Goal: Information Seeking & Learning: Check status

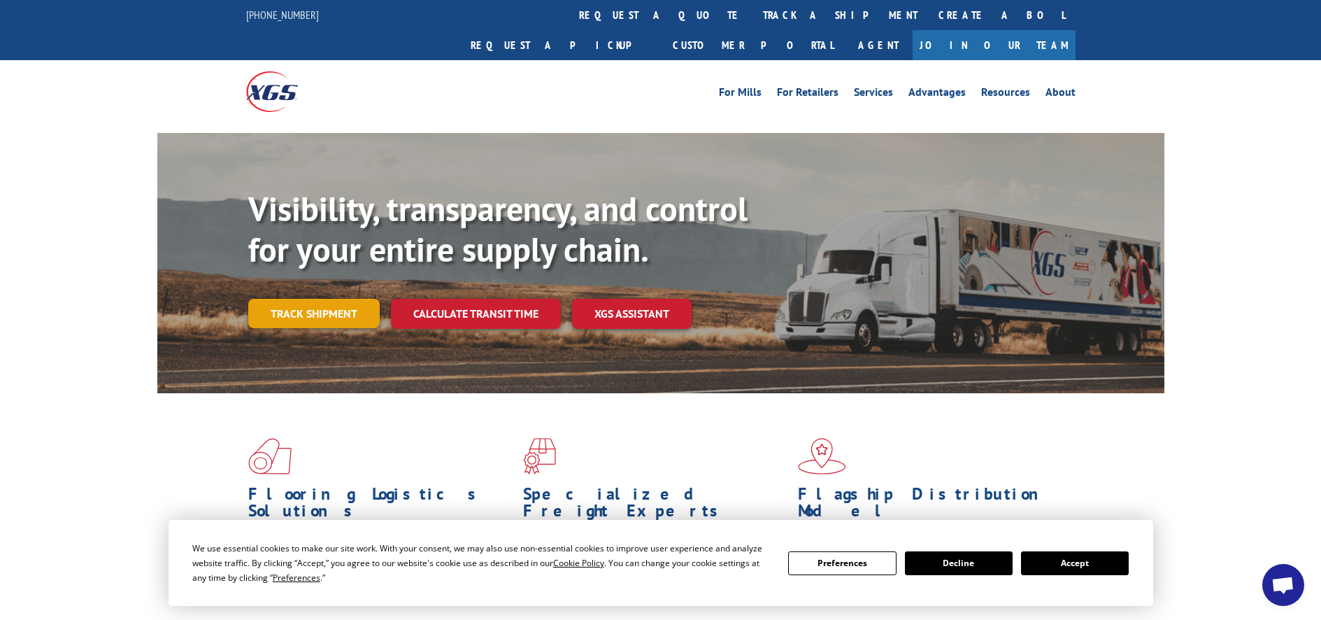
click at [331, 299] on link "Track shipment" at bounding box center [313, 313] width 131 height 29
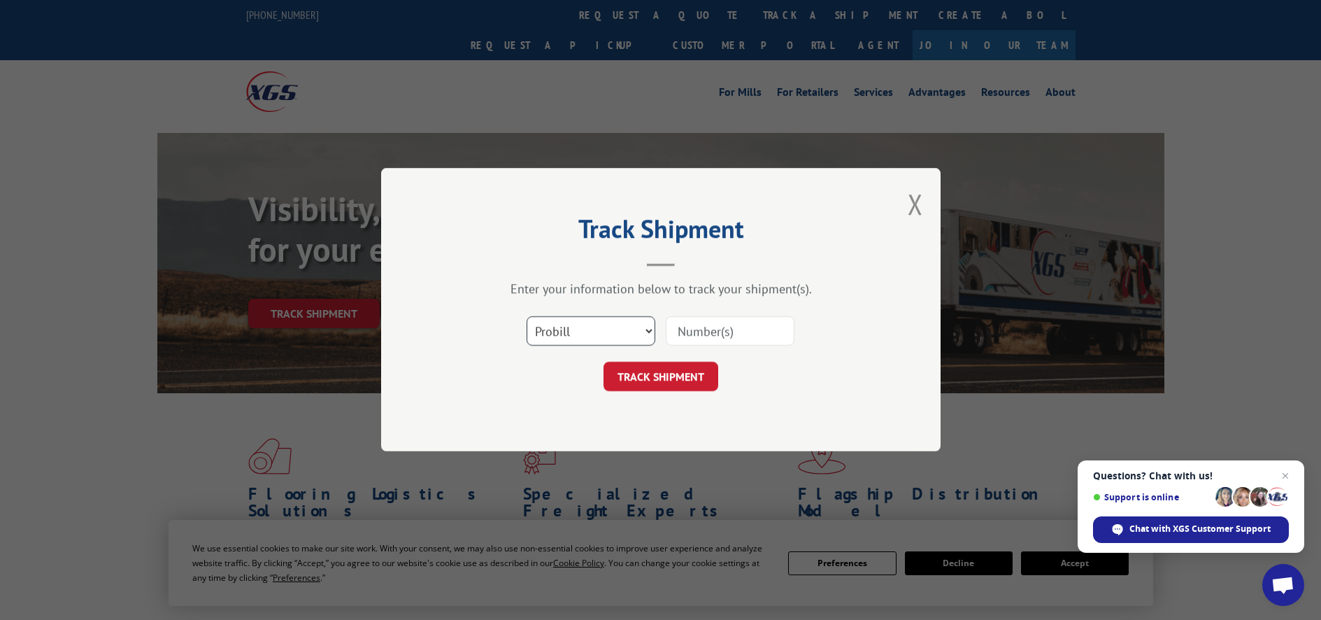
click at [647, 327] on select "Select category... Probill BOL PO" at bounding box center [591, 331] width 129 height 29
select select "po"
click at [527, 317] on select "Select category... Probill BOL PO" at bounding box center [591, 331] width 129 height 29
click at [720, 338] on input at bounding box center [730, 331] width 129 height 29
type input "606646"
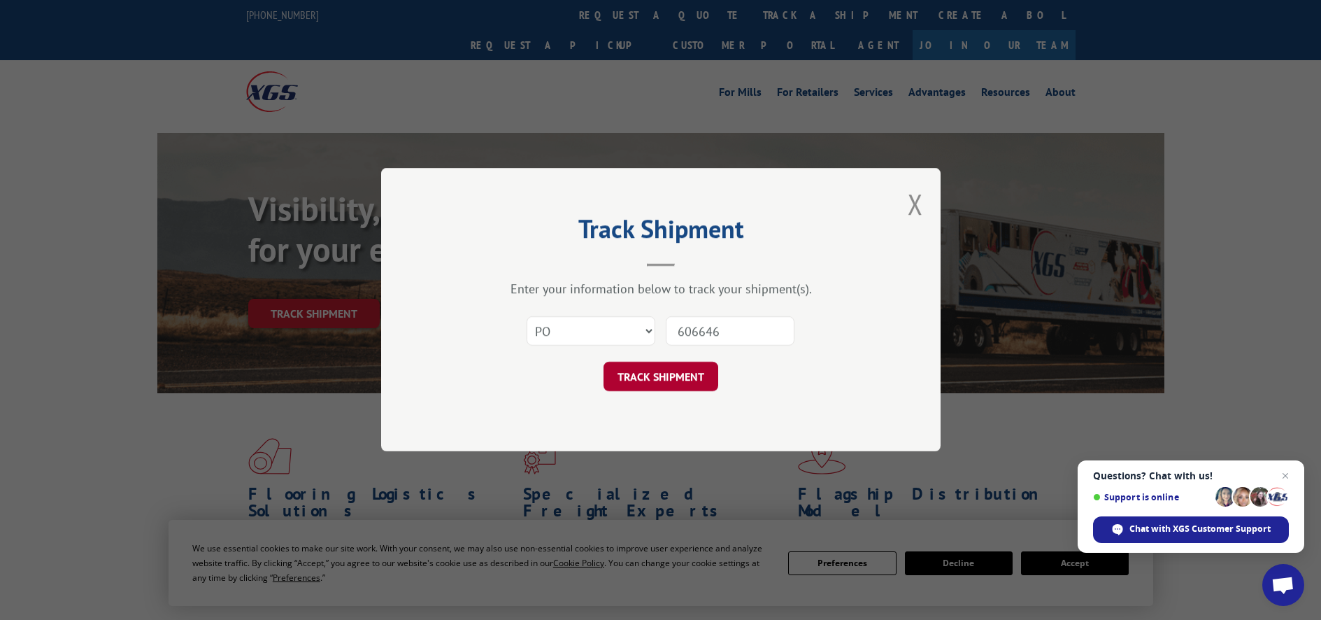
click at [685, 378] on button "TRACK SHIPMENT" at bounding box center [660, 376] width 115 height 29
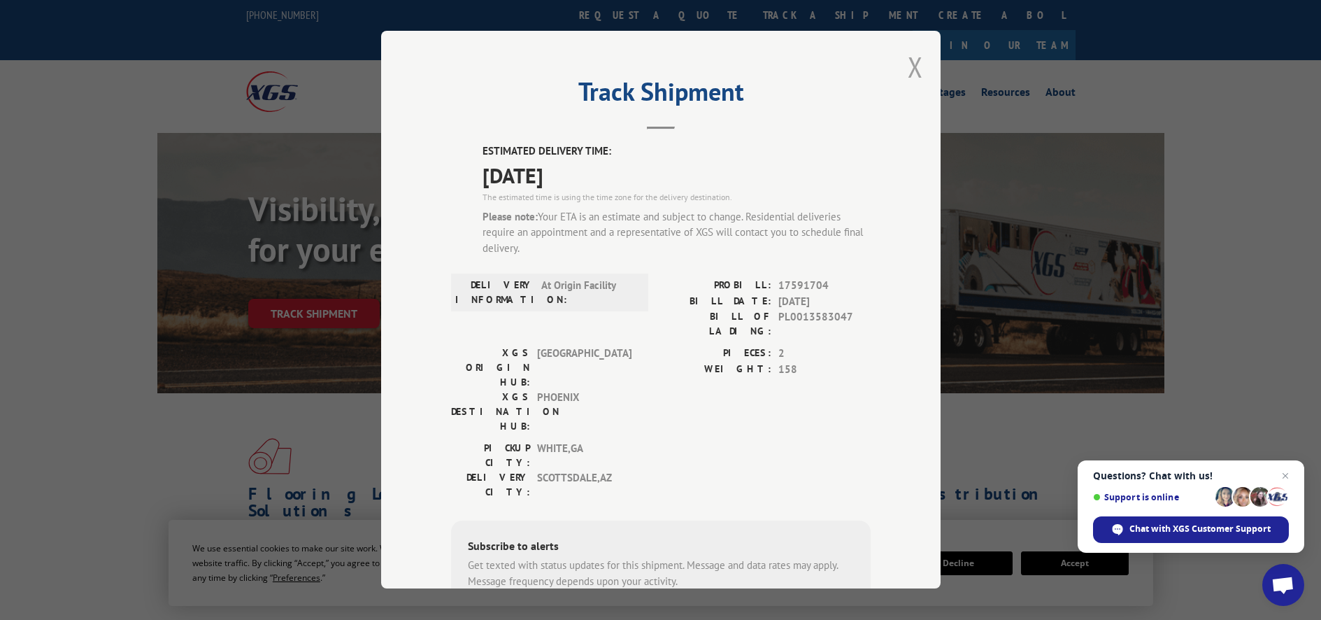
click at [908, 71] on button "Close modal" at bounding box center [915, 66] width 15 height 37
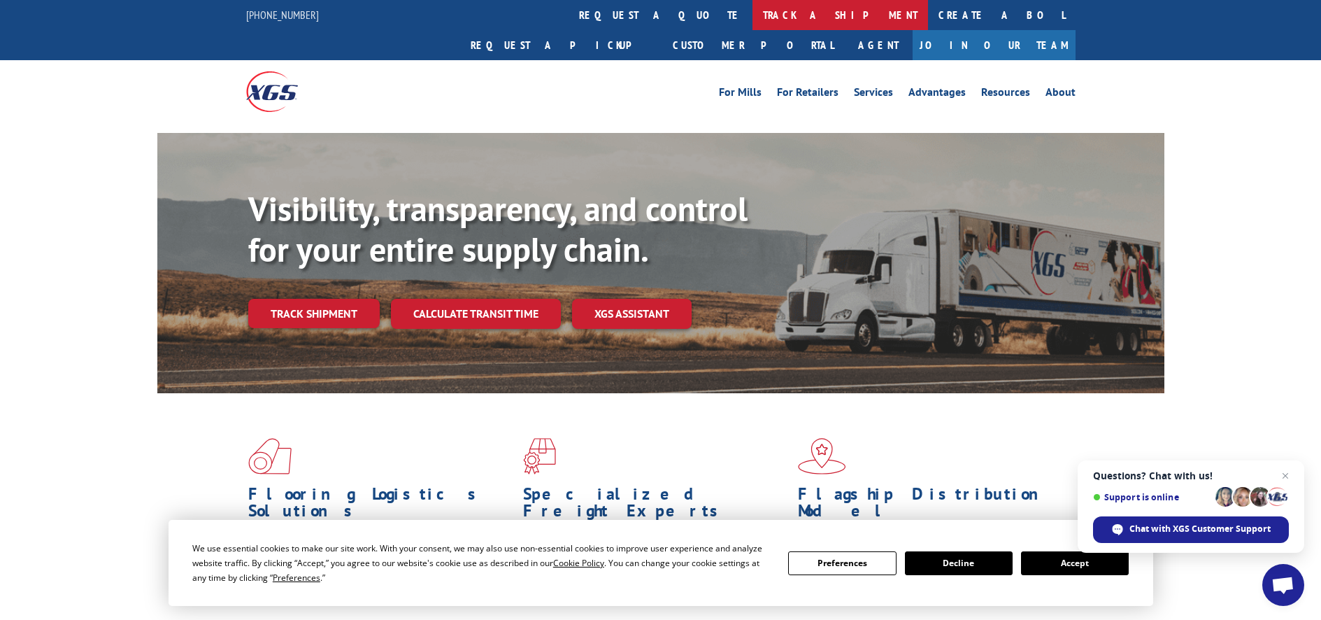
click at [752, 10] on link "track a shipment" at bounding box center [840, 15] width 176 height 30
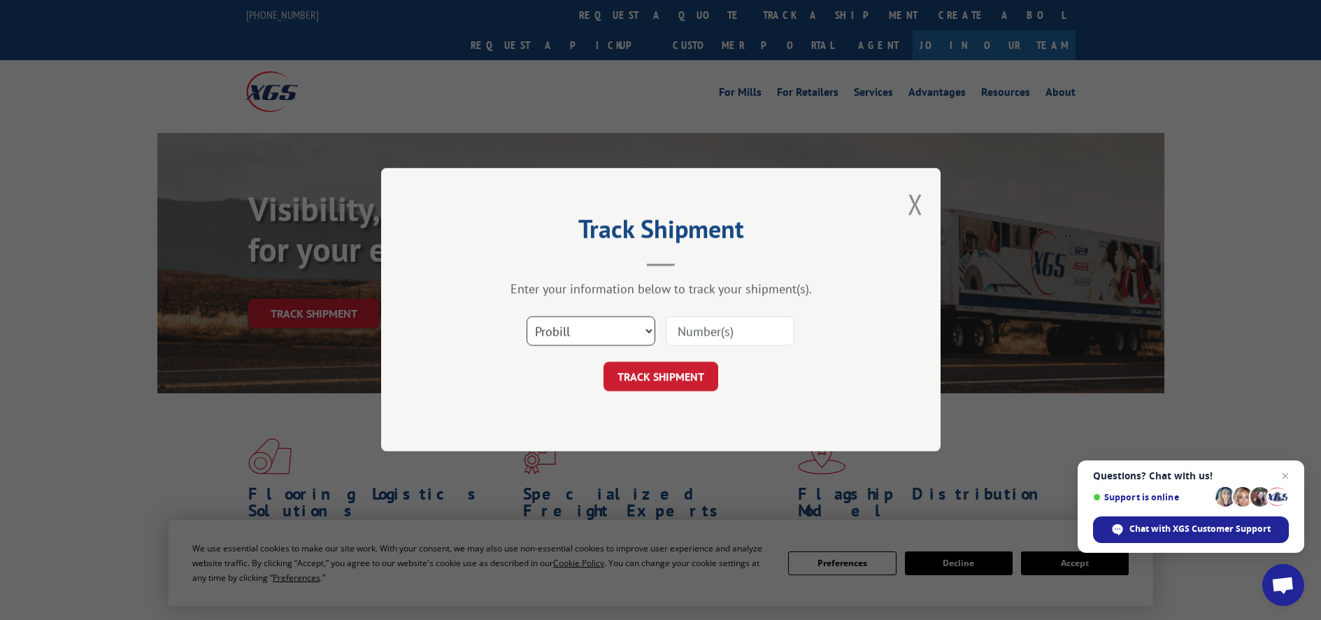
click at [649, 330] on select "Select category... Probill BOL PO" at bounding box center [591, 331] width 129 height 29
select select "po"
click at [527, 317] on select "Select category... Probill BOL PO" at bounding box center [591, 331] width 129 height 29
click at [730, 334] on input at bounding box center [730, 331] width 129 height 29
type input "606620"
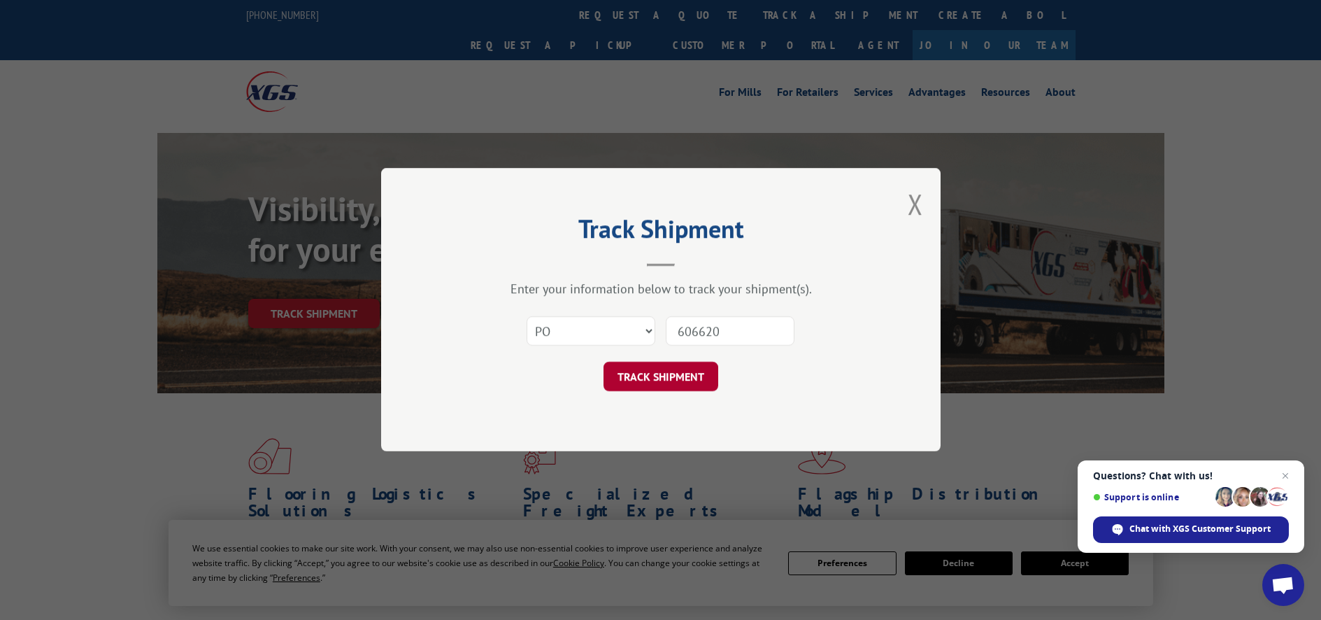
click at [675, 378] on button "TRACK SHIPMENT" at bounding box center [660, 376] width 115 height 29
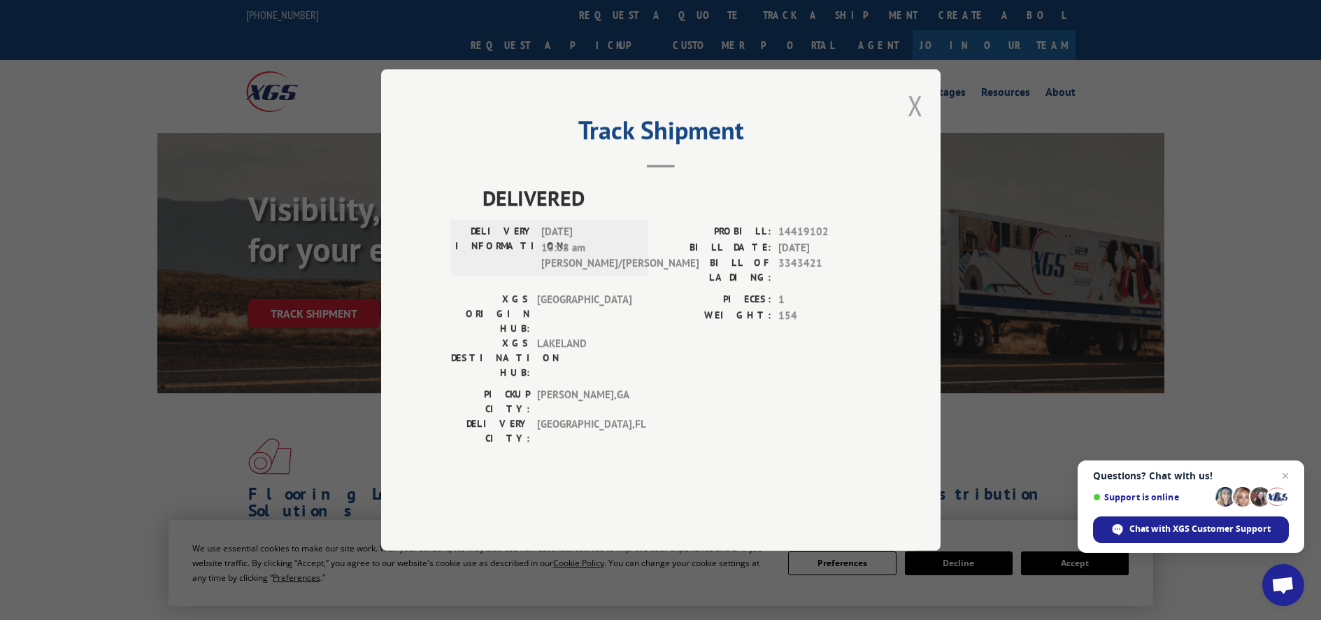
click at [911, 124] on button "Close modal" at bounding box center [915, 105] width 15 height 37
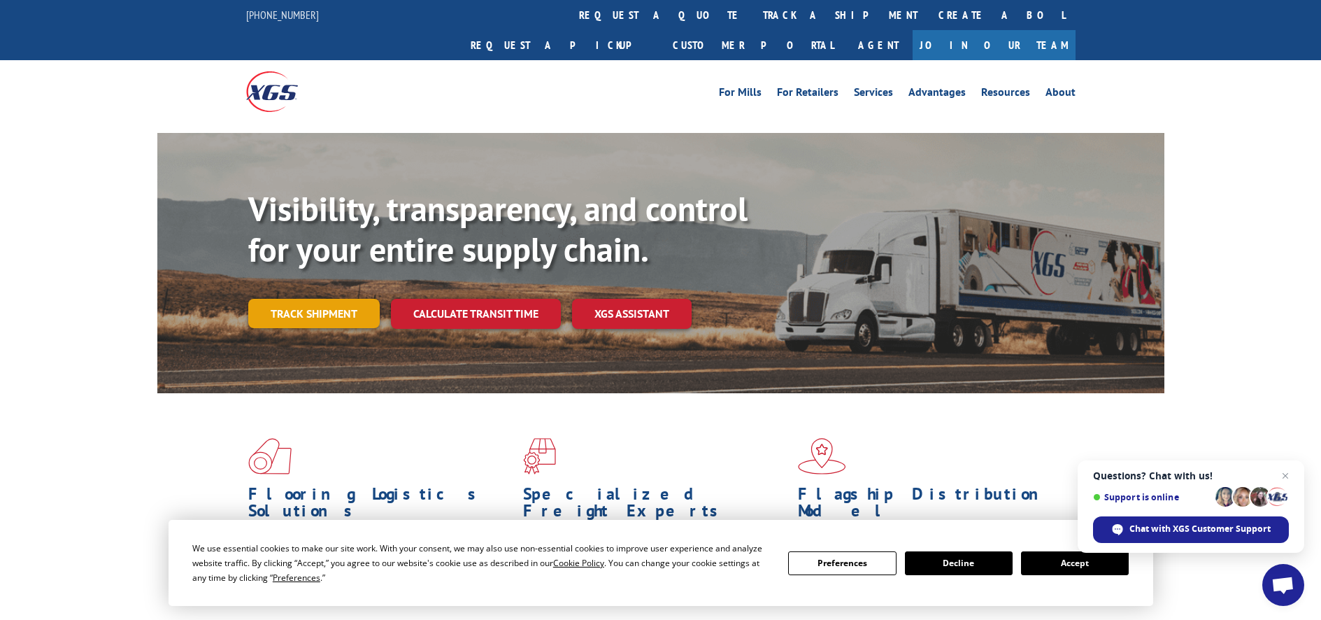
click at [338, 299] on link "Track shipment" at bounding box center [313, 313] width 131 height 29
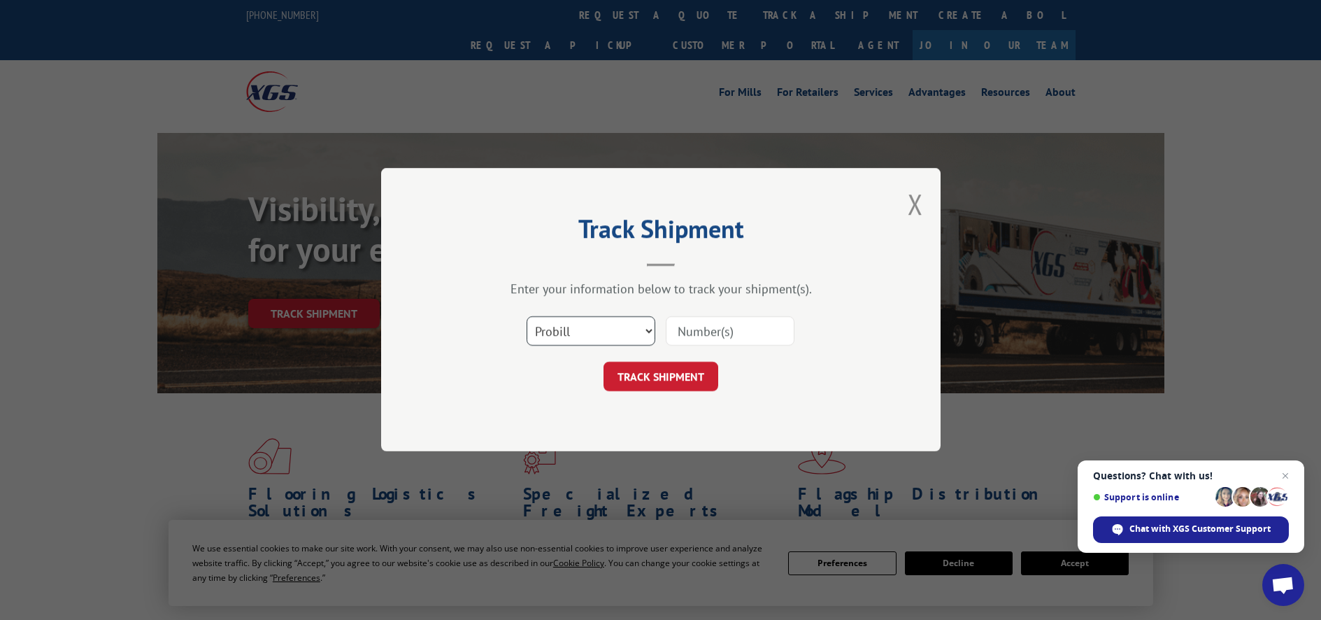
click at [648, 330] on select "Select category... Probill BOL PO" at bounding box center [591, 331] width 129 height 29
select select "po"
click at [527, 317] on select "Select category... Probill BOL PO" at bounding box center [591, 331] width 129 height 29
click at [742, 313] on div "Select category... Probill BOL PO" at bounding box center [661, 331] width 420 height 46
click at [742, 325] on input at bounding box center [730, 331] width 129 height 29
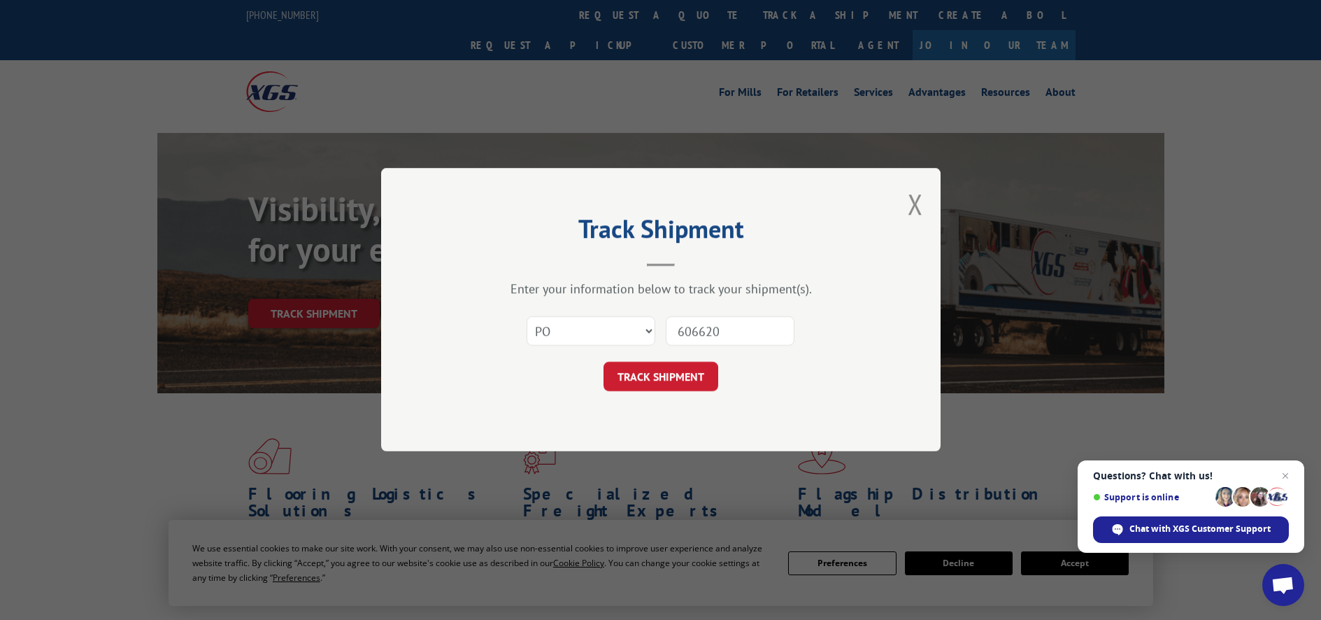
type input "606620"
click at [706, 369] on button "TRACK SHIPMENT" at bounding box center [660, 376] width 115 height 29
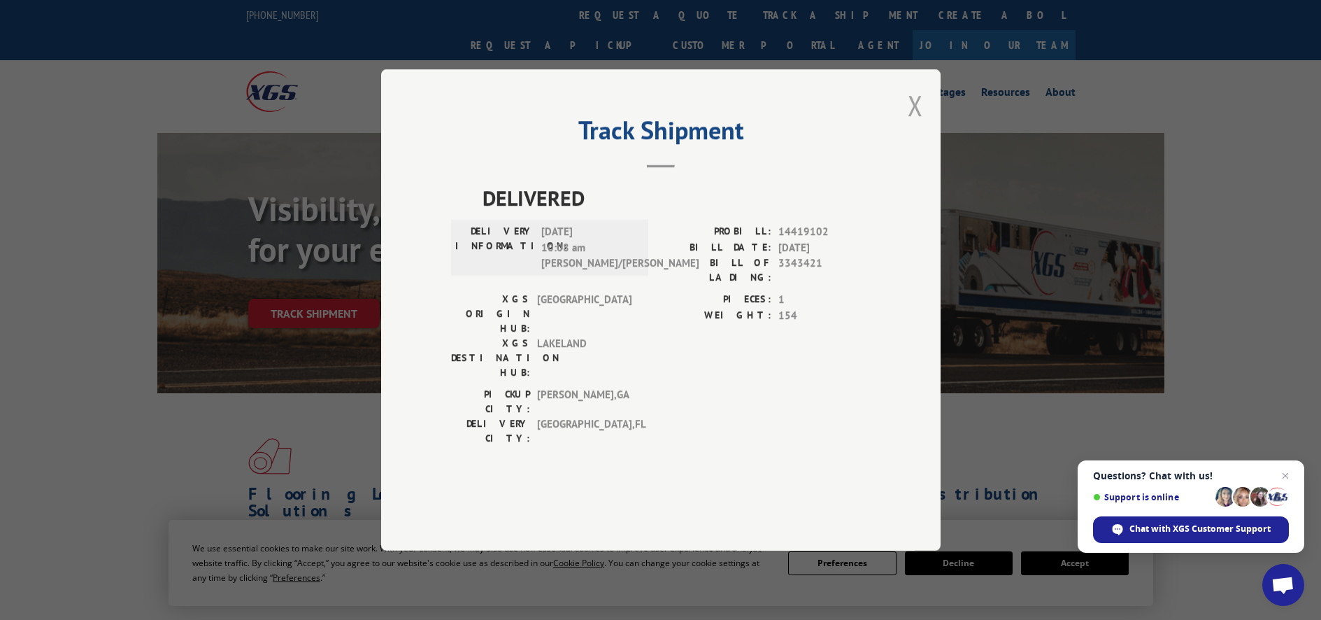
click at [919, 124] on button "Close modal" at bounding box center [915, 105] width 15 height 37
